Goal: Check status: Check status

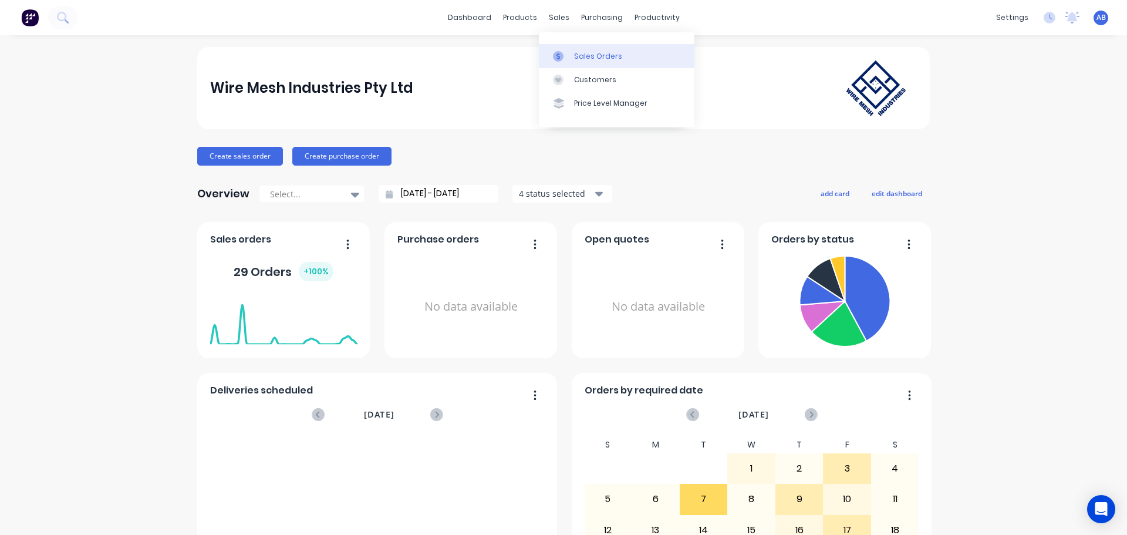
click at [581, 61] on div "Sales Orders" at bounding box center [598, 56] width 48 height 11
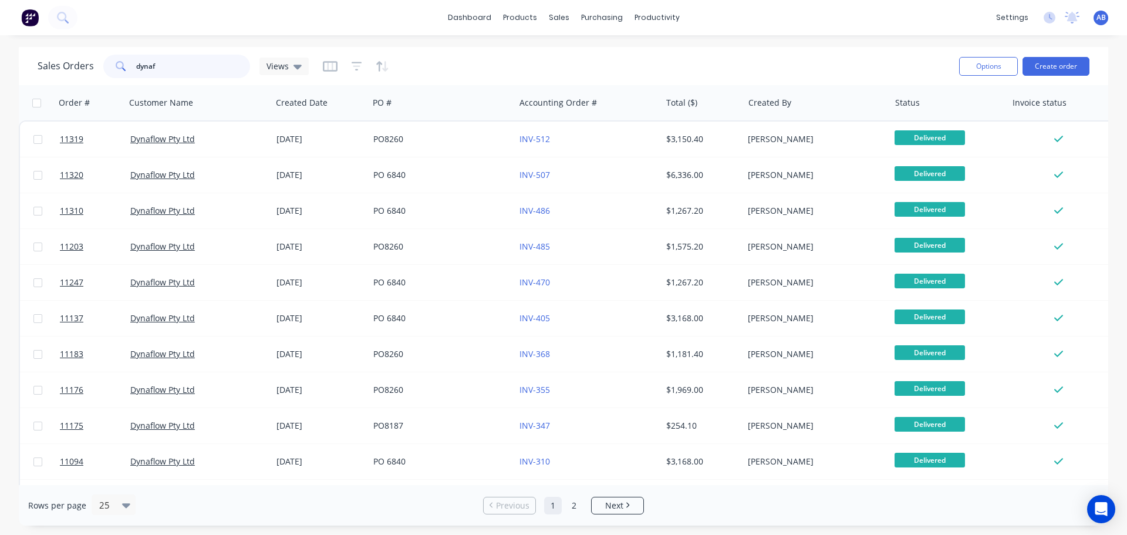
click at [161, 60] on input "dynaf" at bounding box center [193, 66] width 115 height 23
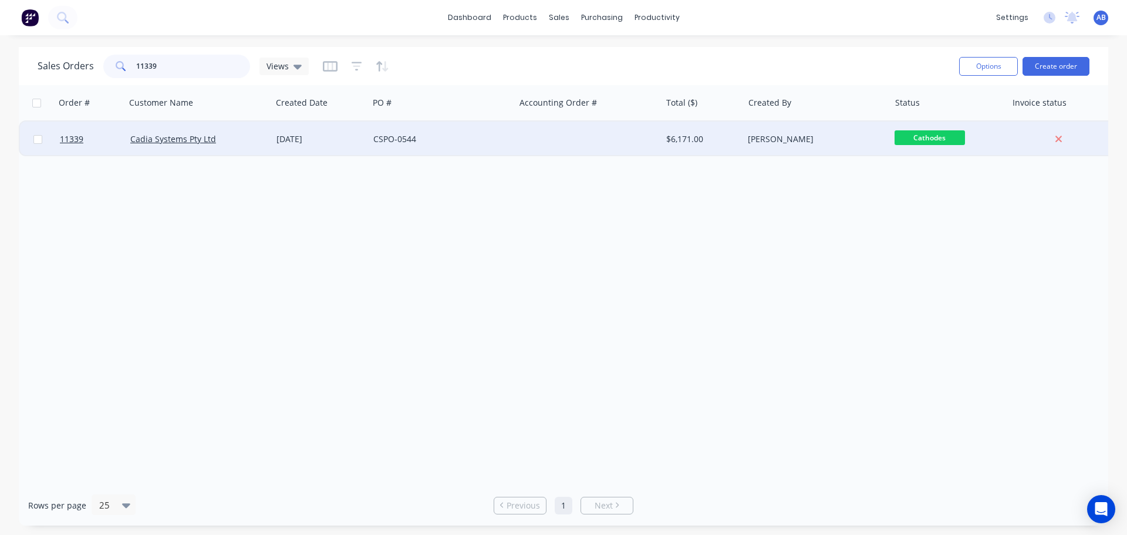
type input "11339"
click at [531, 140] on div at bounding box center [588, 139] width 146 height 35
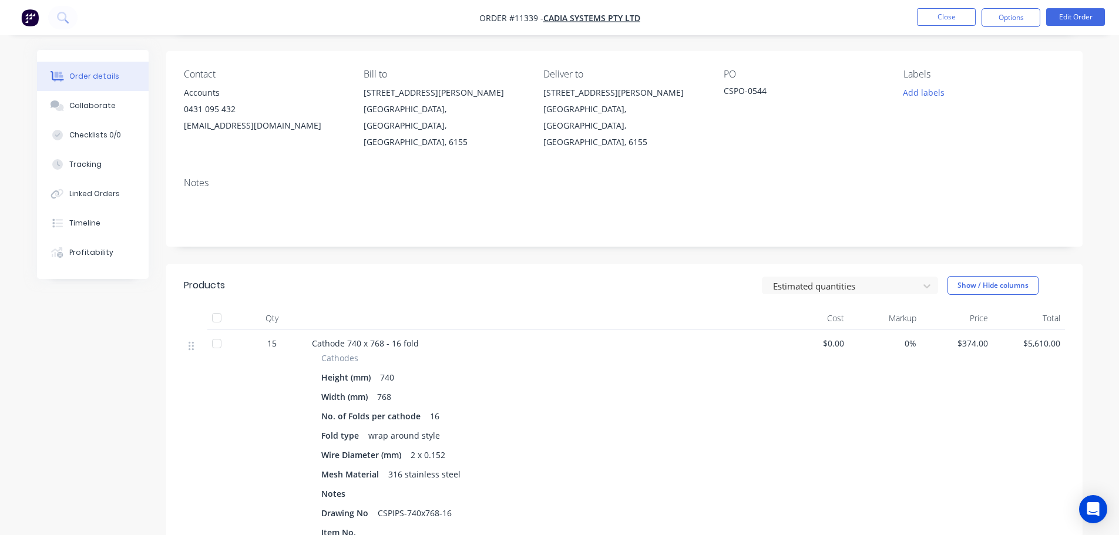
scroll to position [50, 0]
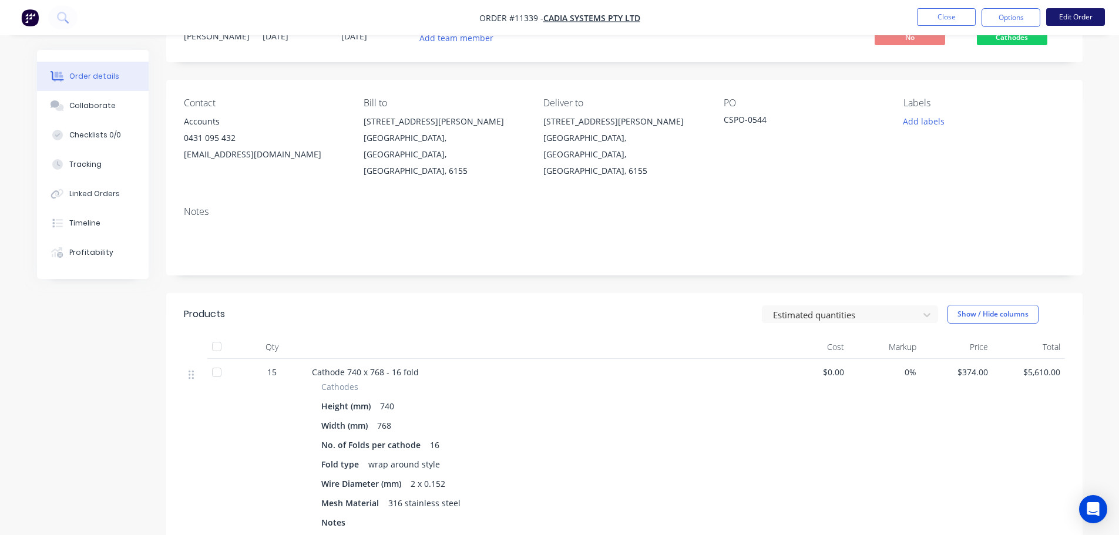
click at [1066, 18] on button "Edit Order" at bounding box center [1075, 17] width 59 height 18
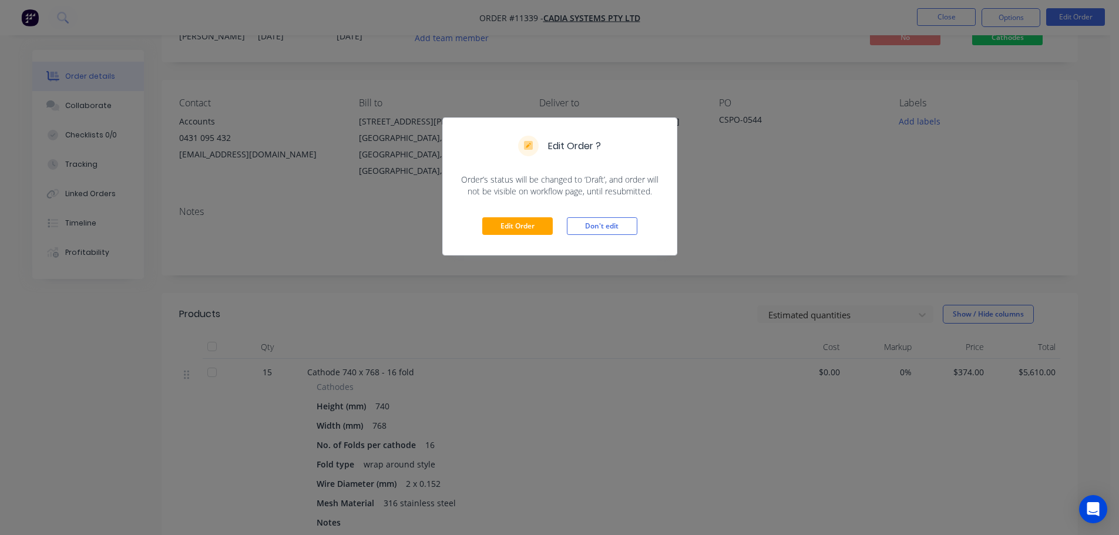
click at [493, 216] on div "Edit Order Don't edit" at bounding box center [560, 226] width 234 height 58
click at [493, 223] on button "Edit Order" at bounding box center [517, 226] width 70 height 18
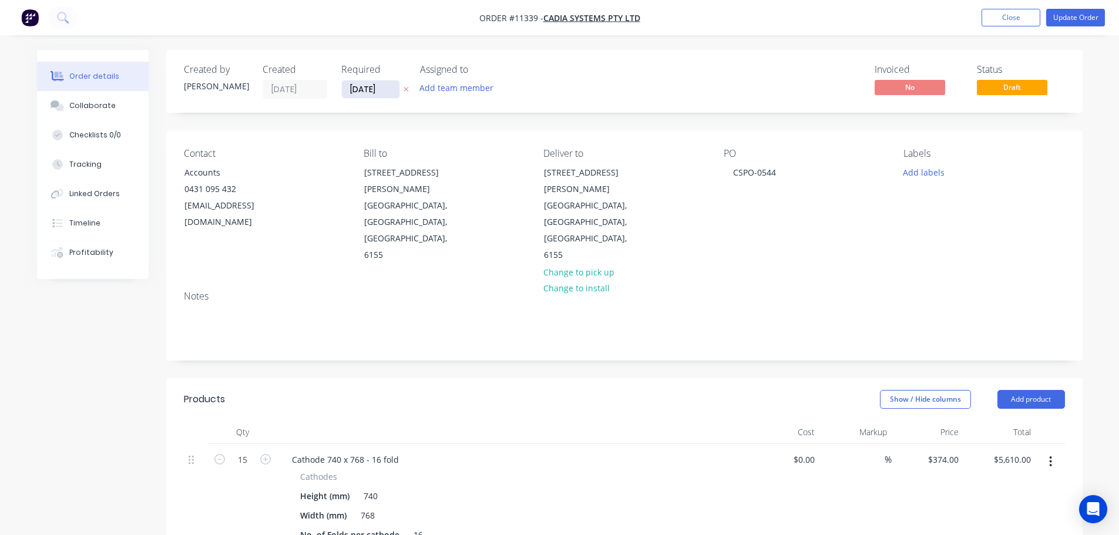
click at [373, 88] on input "[DATE]" at bounding box center [371, 89] width 58 height 18
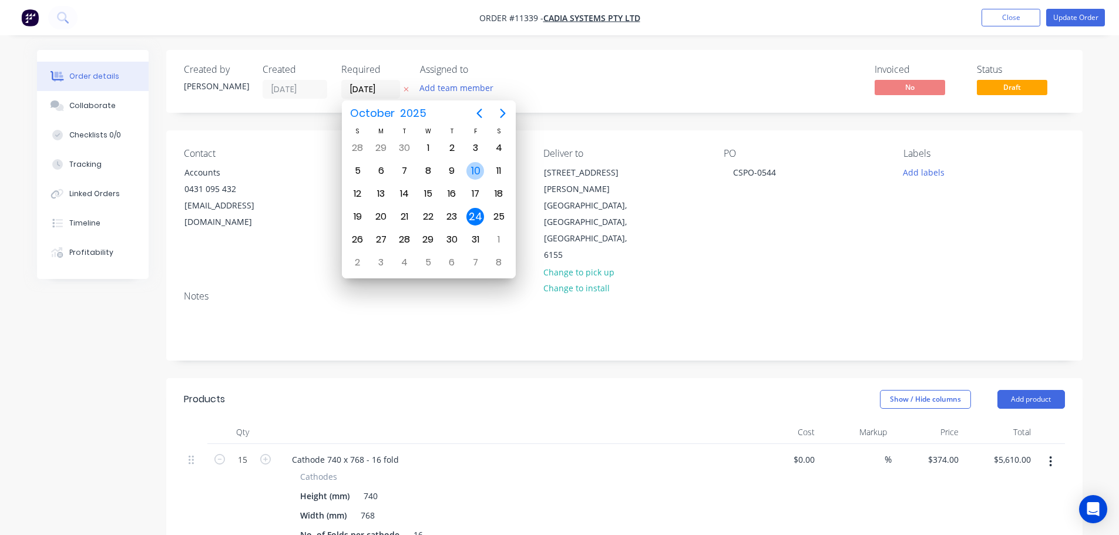
click at [470, 172] on div "10" at bounding box center [475, 171] width 18 height 18
type input "[DATE]"
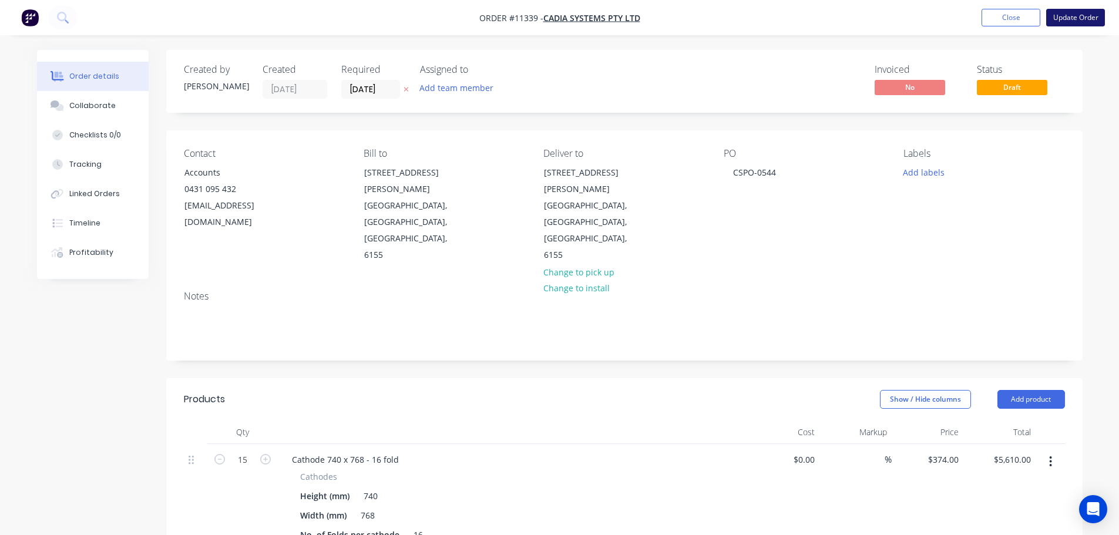
click at [1085, 14] on button "Update Order" at bounding box center [1075, 18] width 59 height 18
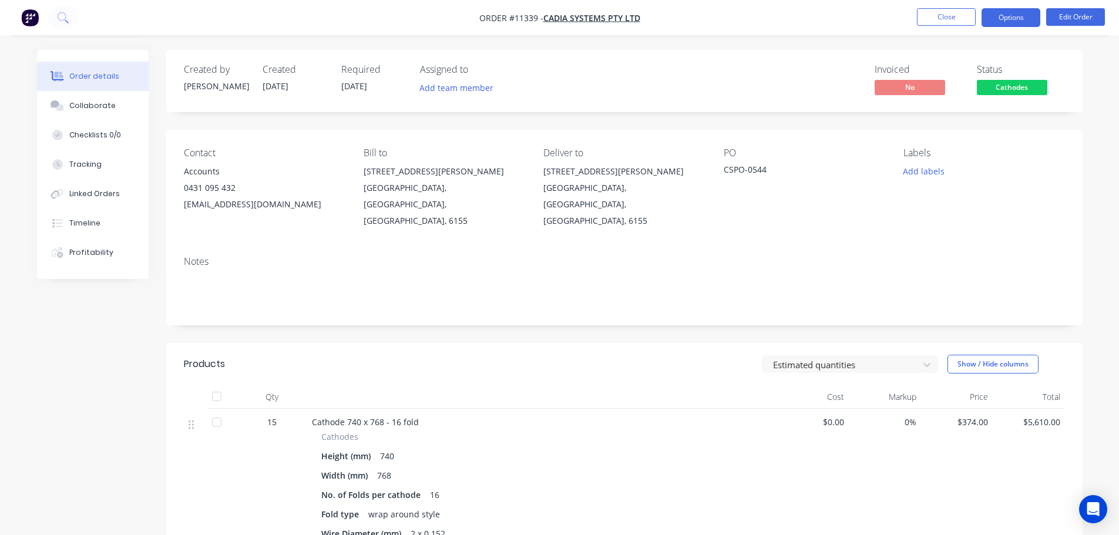
click at [1005, 22] on button "Options" at bounding box center [1010, 17] width 59 height 19
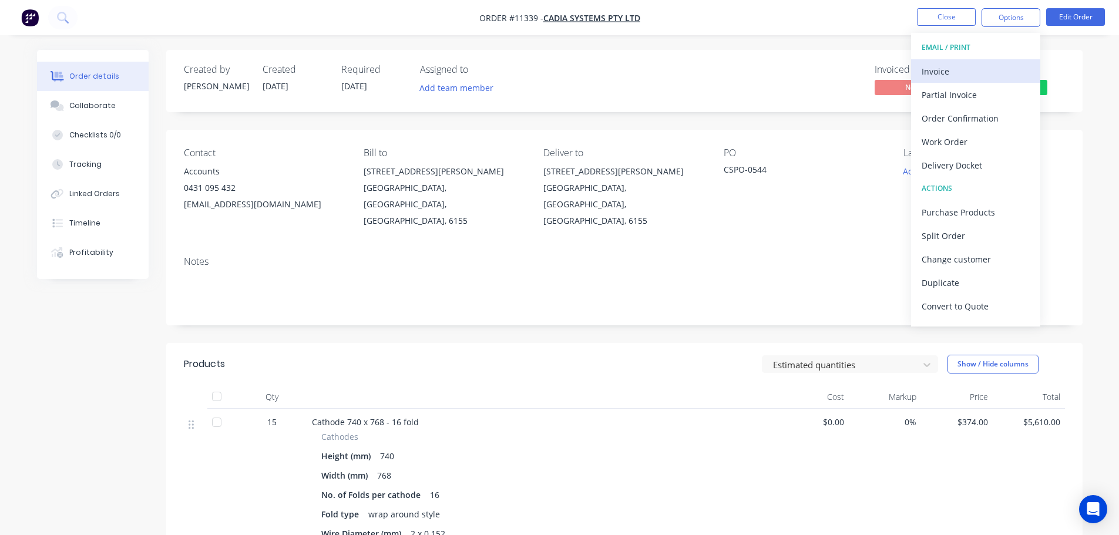
click at [934, 70] on div "Invoice" at bounding box center [975, 71] width 108 height 17
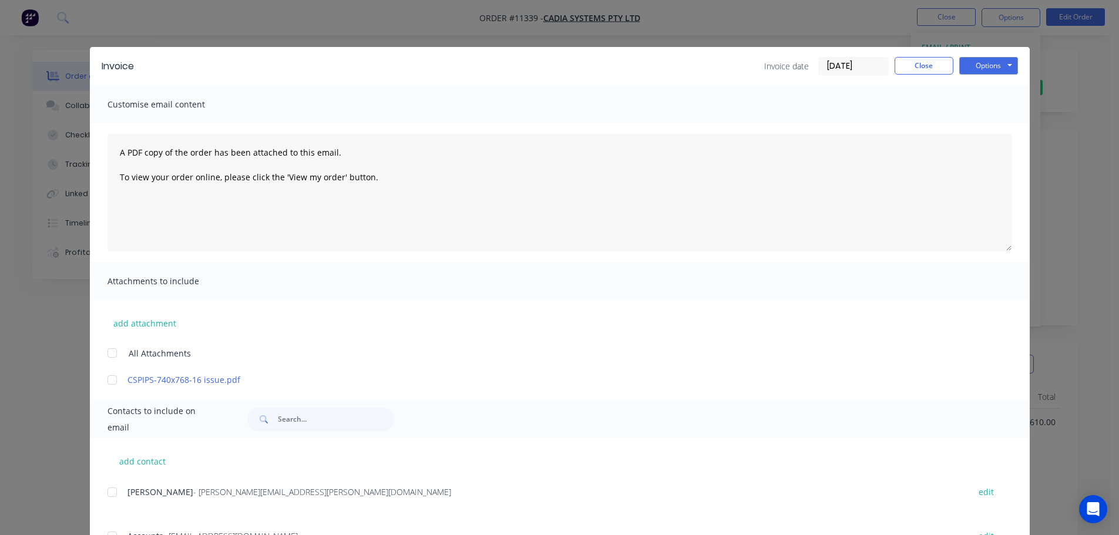
scroll to position [53, 0]
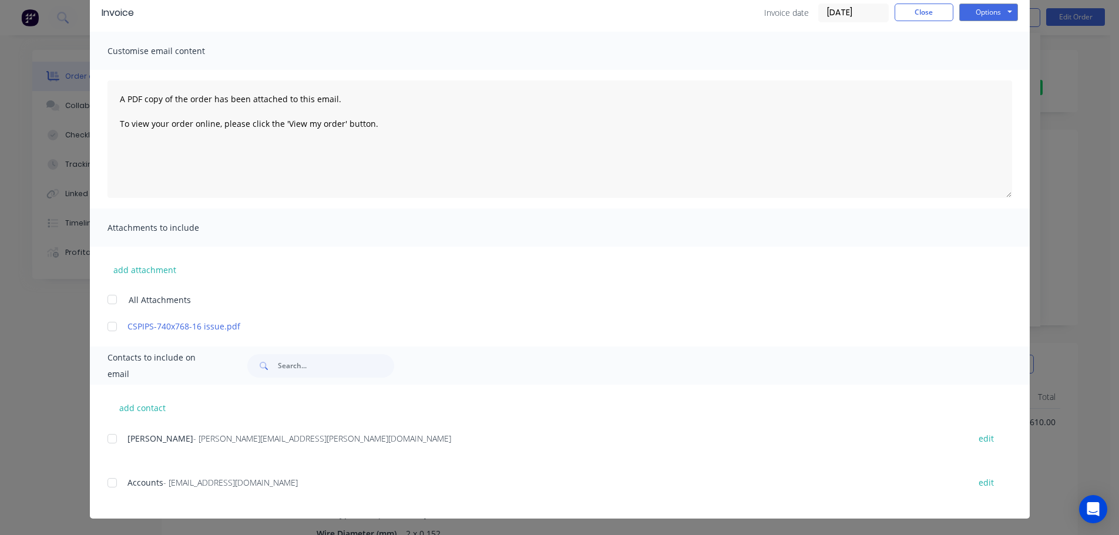
click at [110, 483] on div at bounding box center [111, 482] width 23 height 23
click at [992, 8] on button "Options" at bounding box center [988, 13] width 59 height 18
click at [989, 72] on button "Email" at bounding box center [996, 71] width 75 height 19
click at [919, 11] on button "Close" at bounding box center [923, 13] width 59 height 18
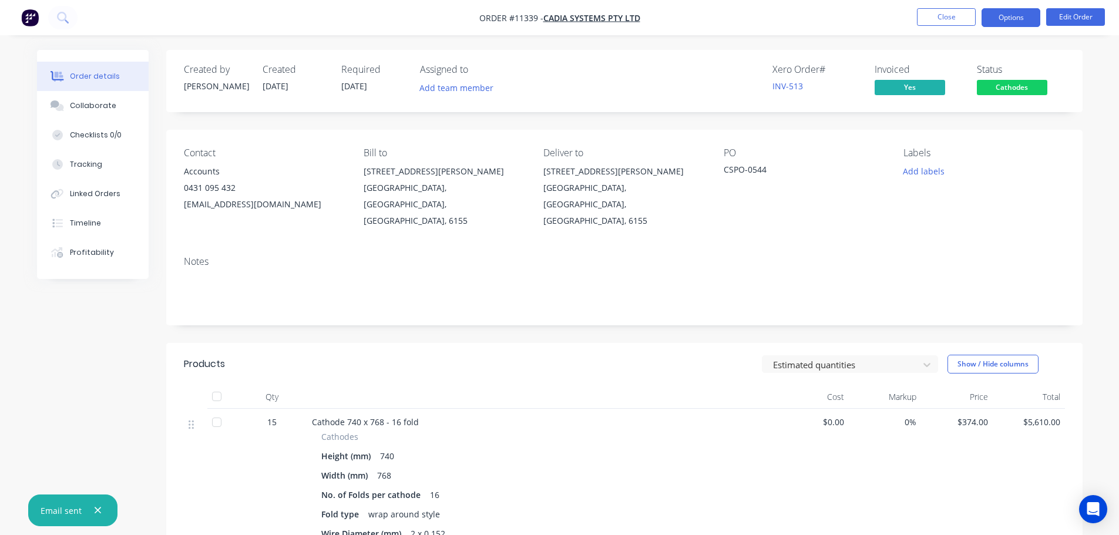
click at [1014, 21] on button "Options" at bounding box center [1010, 17] width 59 height 19
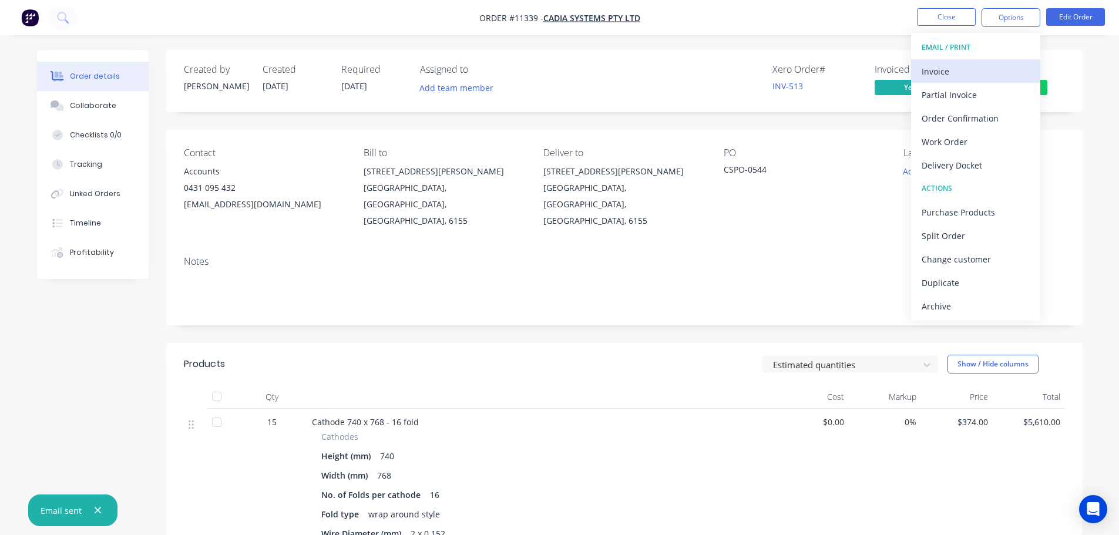
click at [947, 72] on div "Invoice" at bounding box center [975, 71] width 108 height 17
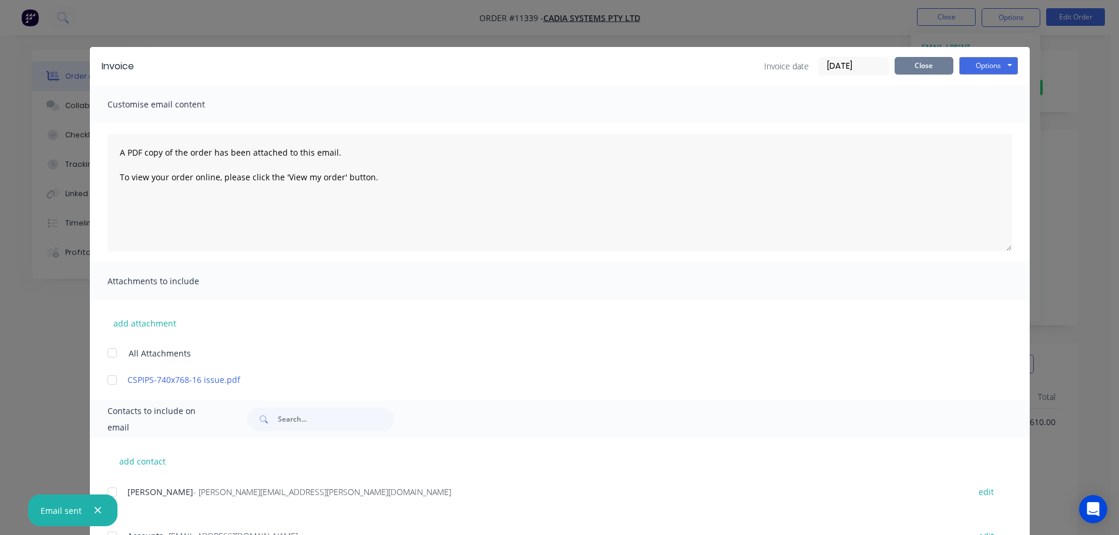
click at [933, 66] on button "Close" at bounding box center [923, 66] width 59 height 18
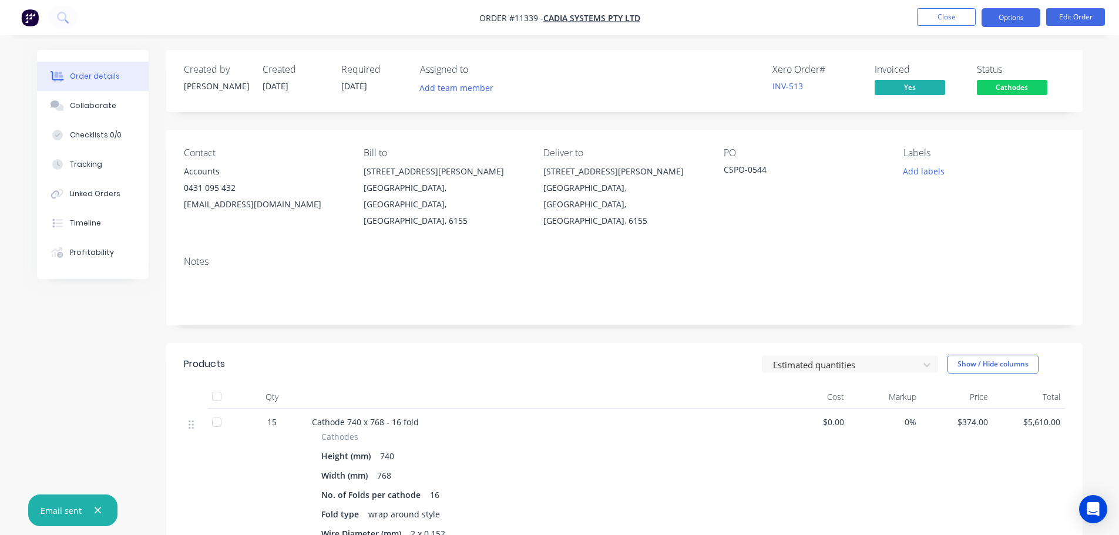
click at [1012, 18] on button "Options" at bounding box center [1010, 17] width 59 height 19
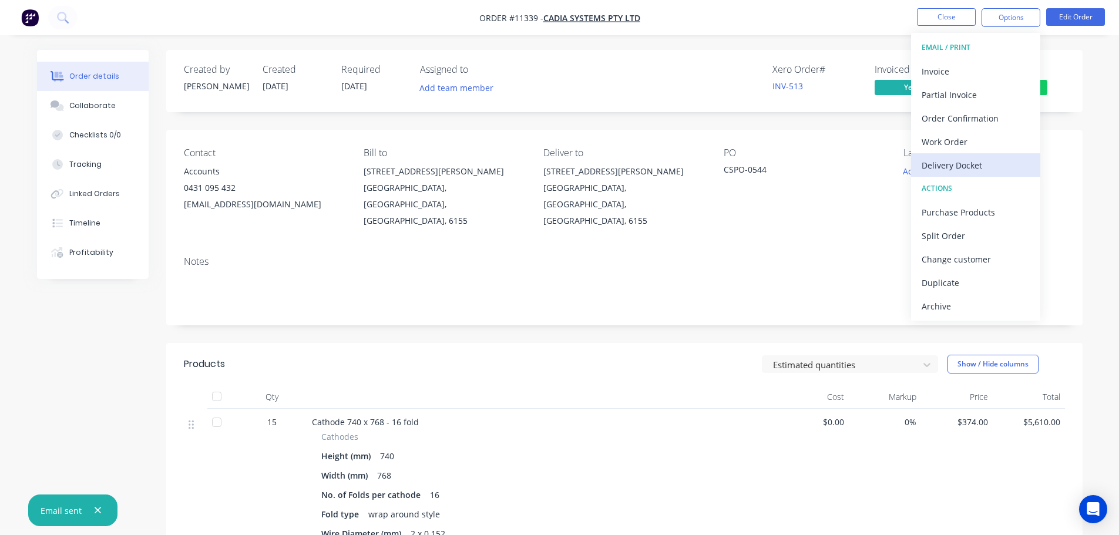
click at [951, 163] on div "Delivery Docket" at bounding box center [975, 165] width 108 height 17
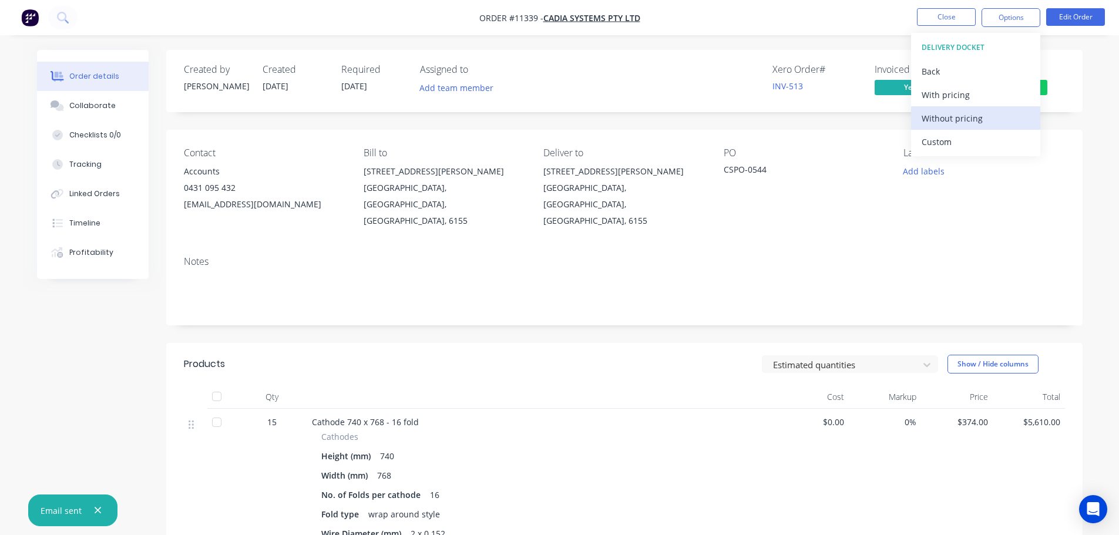
click at [951, 120] on div "Without pricing" at bounding box center [975, 118] width 108 height 17
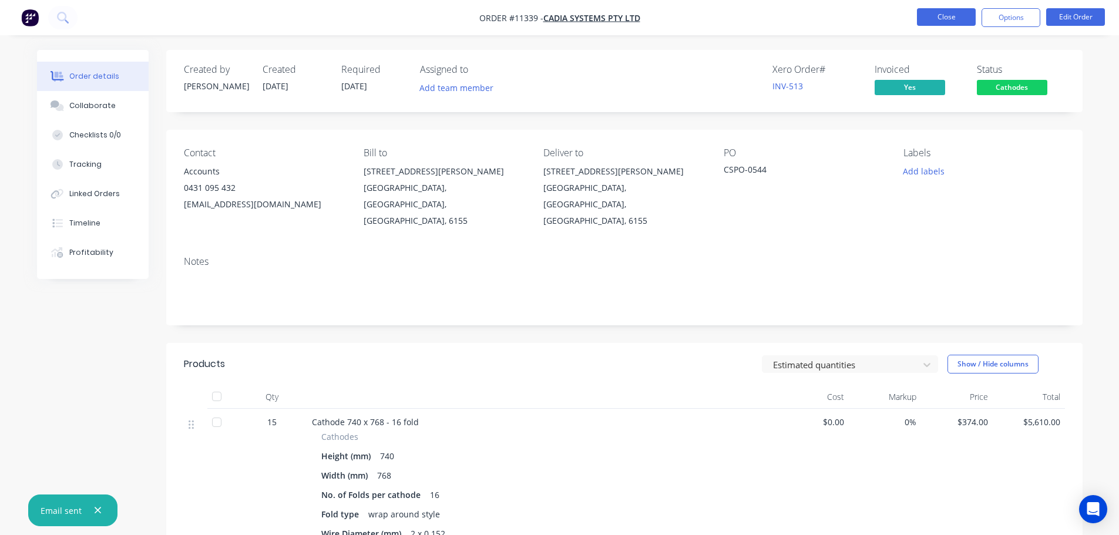
click at [953, 21] on button "Close" at bounding box center [946, 17] width 59 height 18
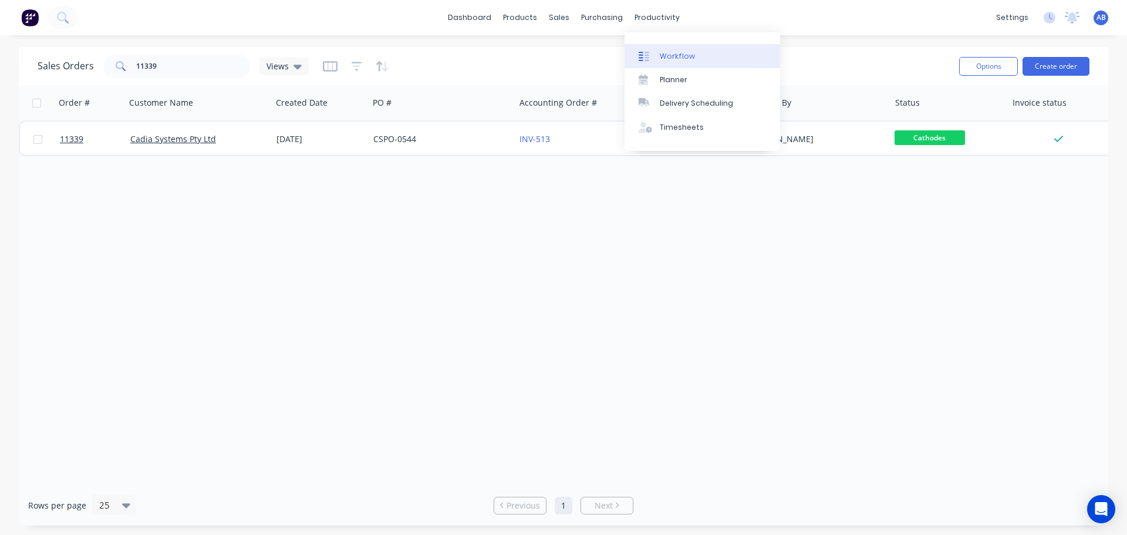
click at [667, 53] on div "Workflow" at bounding box center [677, 56] width 35 height 11
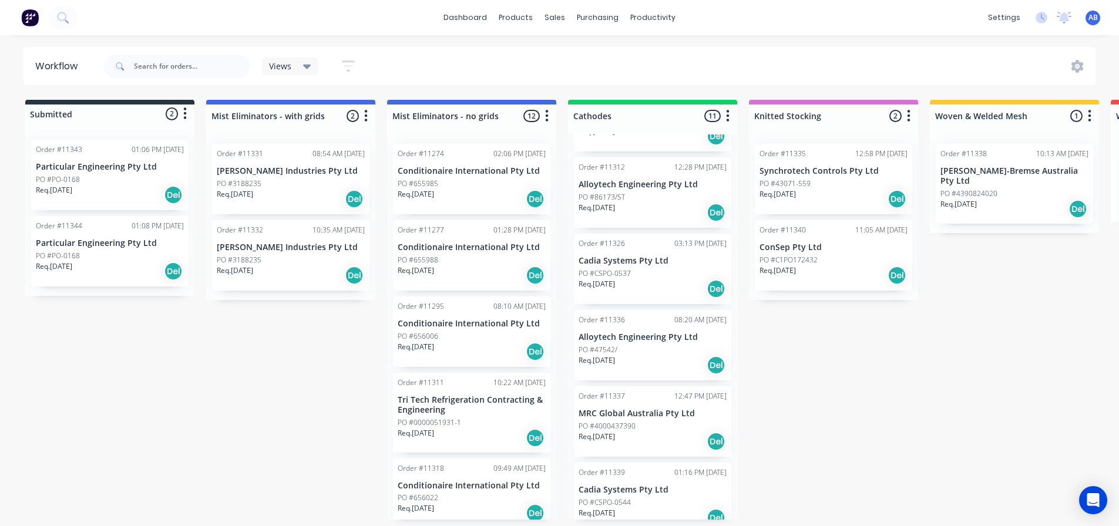
scroll to position [459, 0]
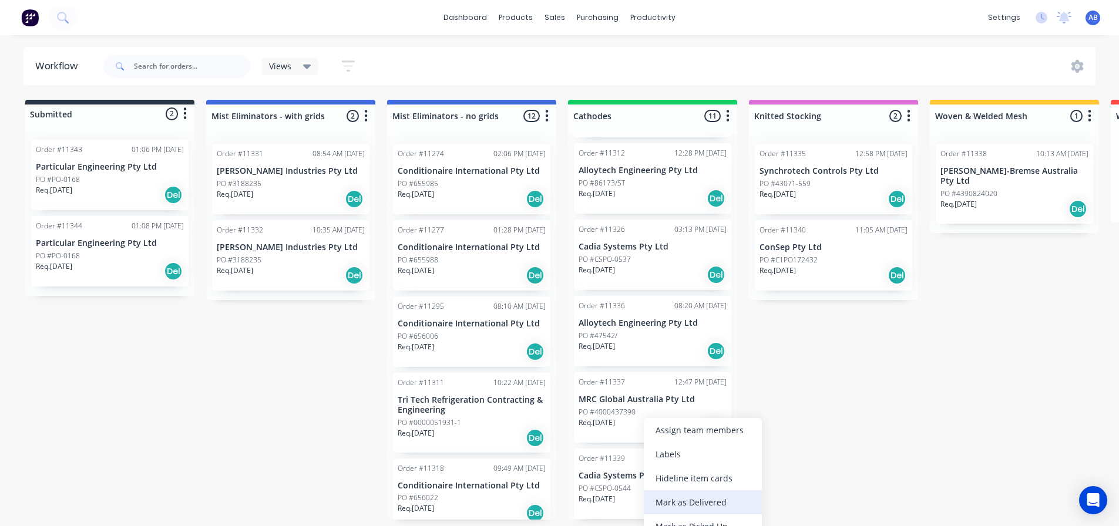
click at [685, 500] on div "Mark as Delivered" at bounding box center [703, 502] width 118 height 24
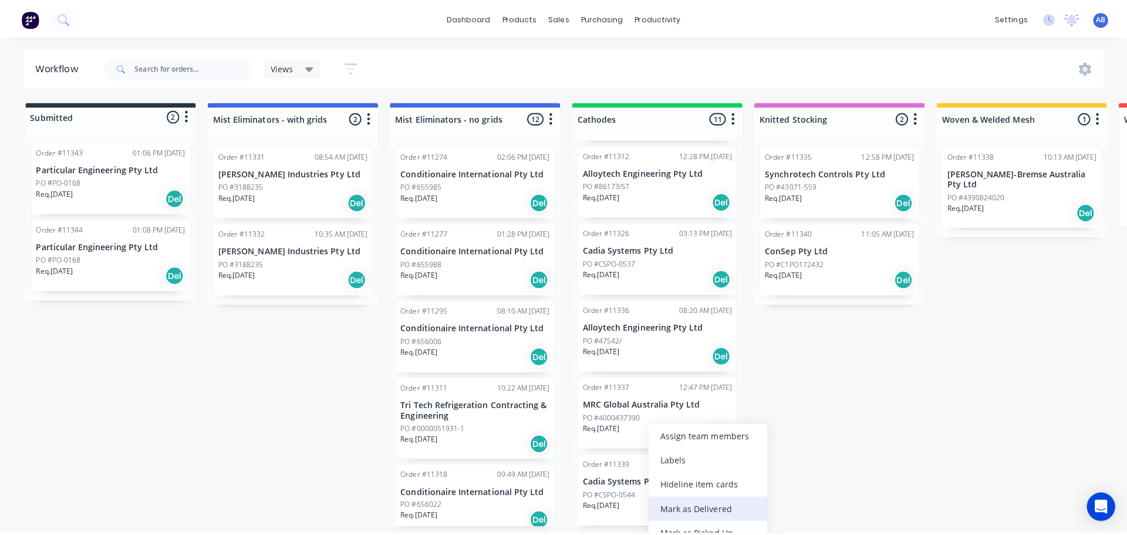
scroll to position [382, 0]
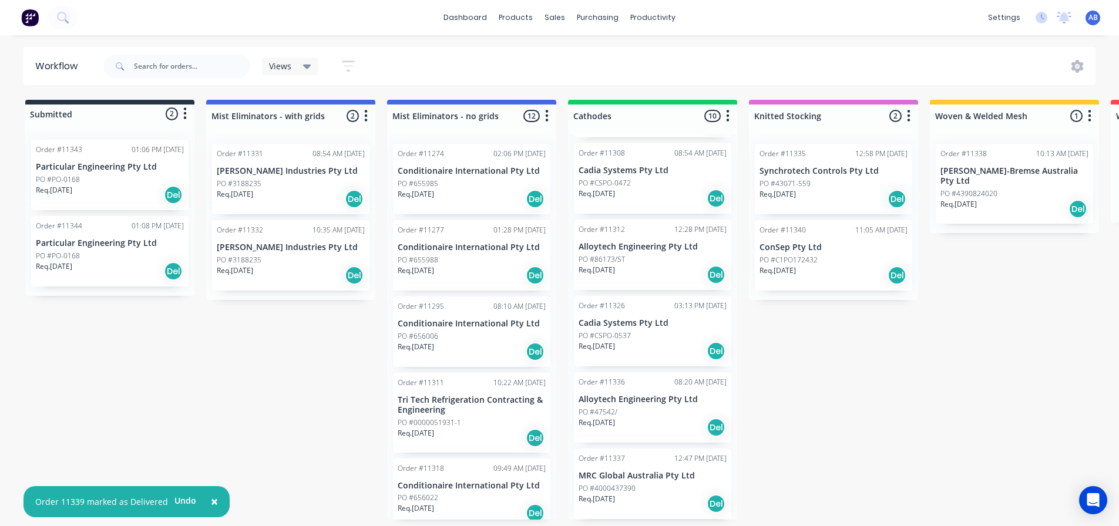
click at [35, 17] on img at bounding box center [30, 18] width 18 height 18
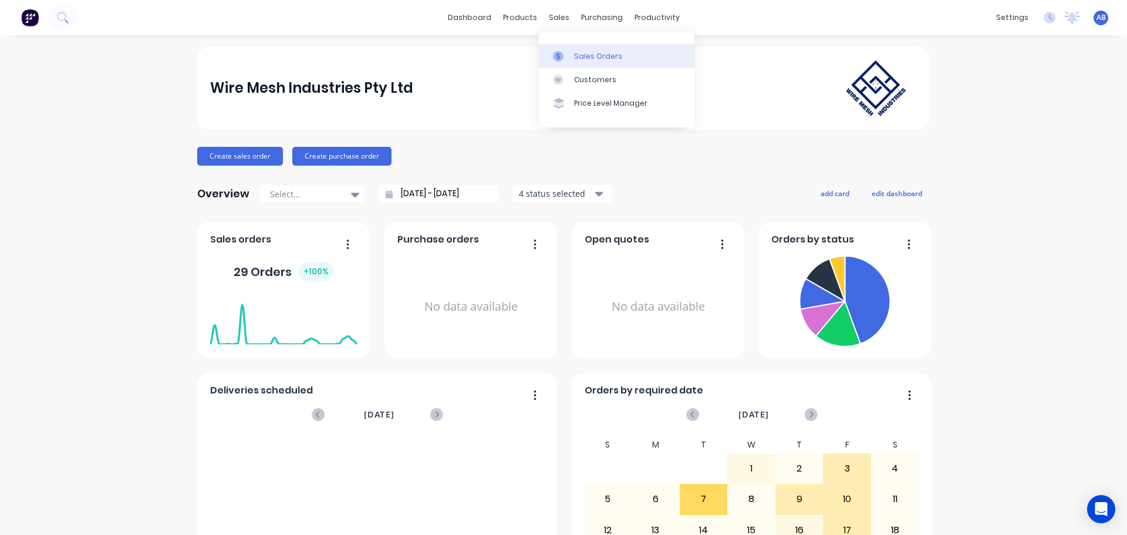
click at [585, 55] on div "Sales Orders" at bounding box center [598, 56] width 48 height 11
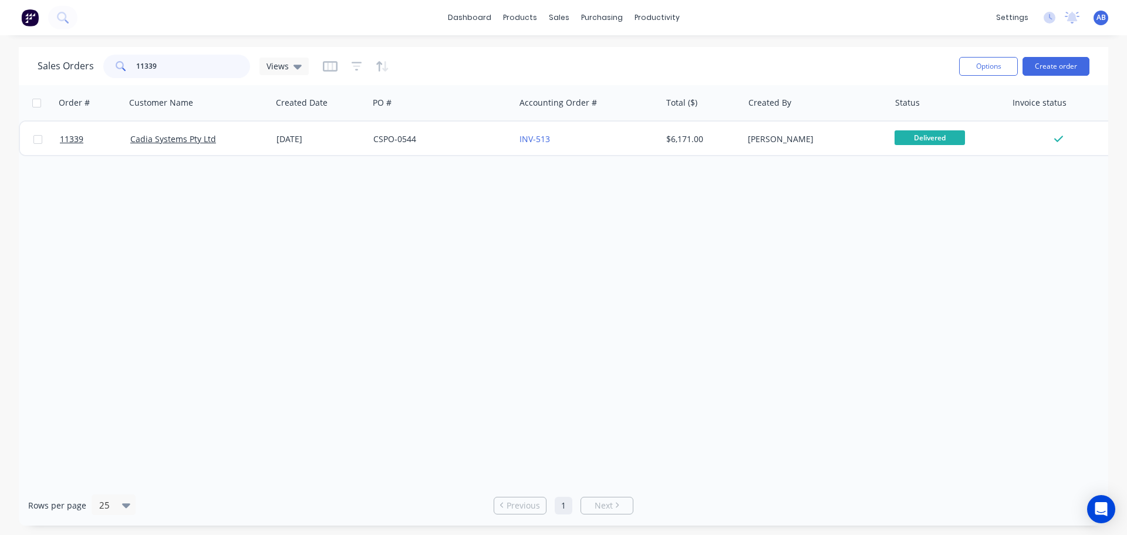
click at [180, 69] on input "11339" at bounding box center [193, 66] width 115 height 23
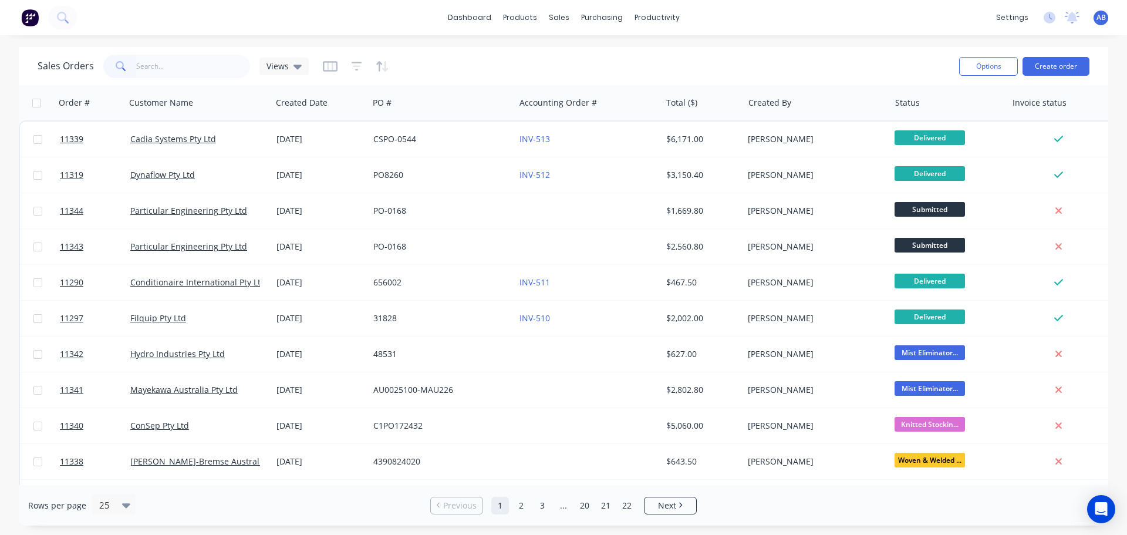
click at [32, 16] on img at bounding box center [30, 18] width 18 height 18
